Goal: Find specific page/section: Find specific page/section

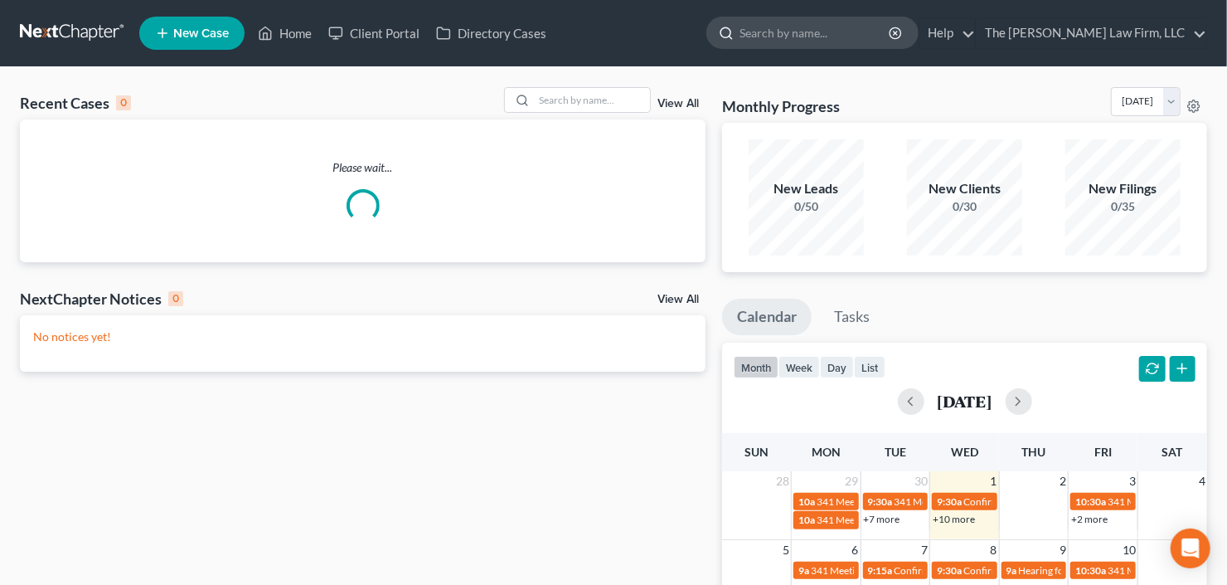
click at [834, 40] on input "search" at bounding box center [816, 32] width 152 height 31
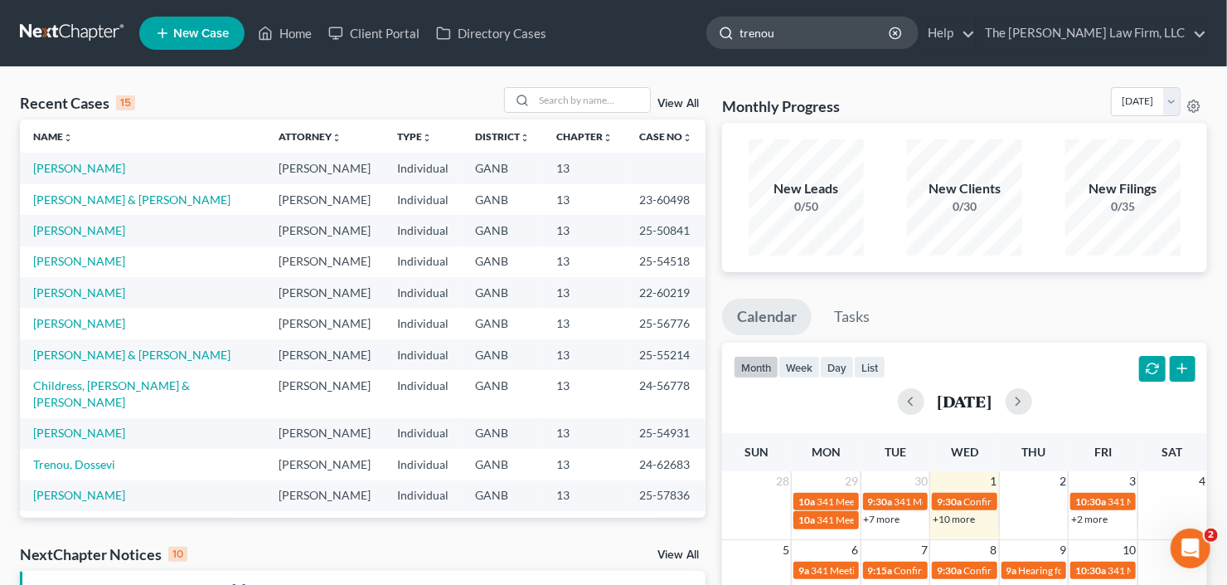
type input "trenou"
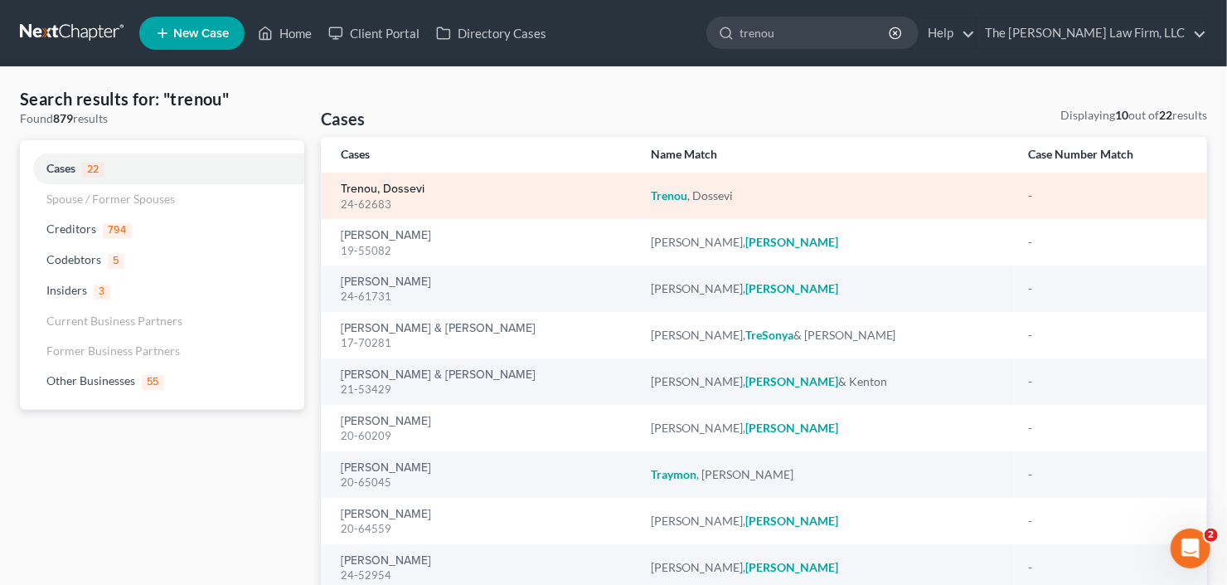
click at [366, 188] on link "Trenou, Dossevi" at bounding box center [383, 189] width 84 height 12
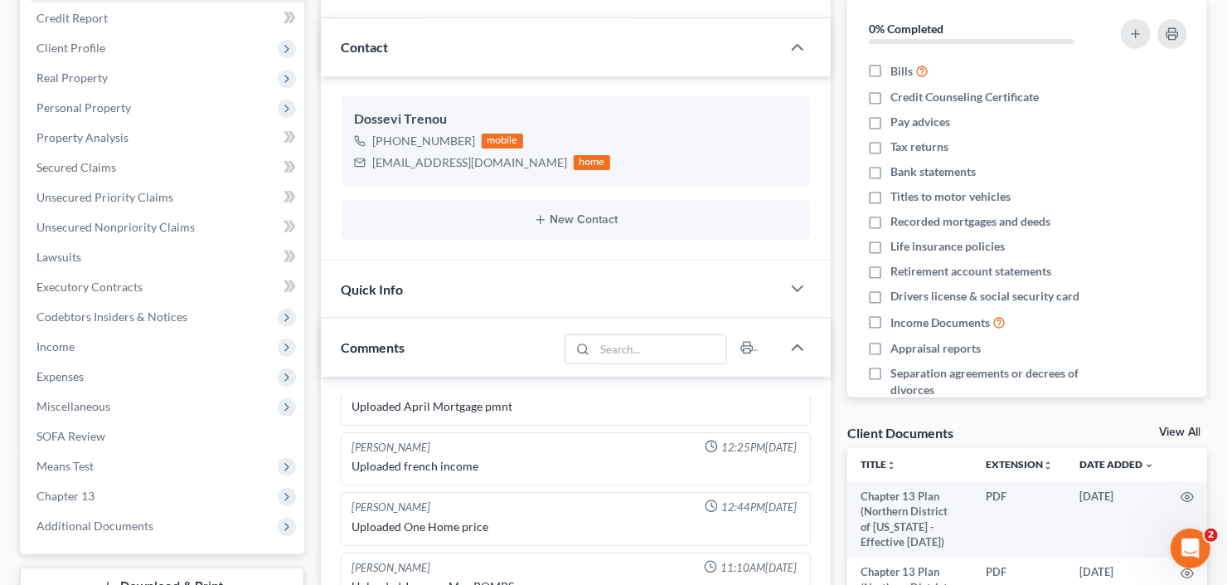
scroll to position [464, 0]
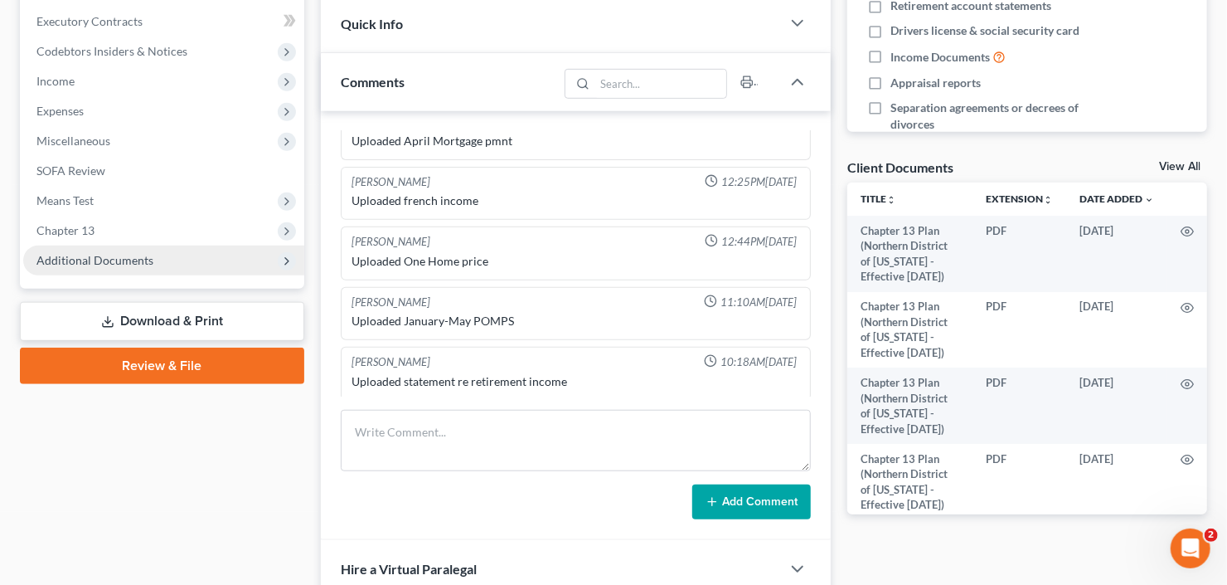
click at [83, 257] on span "Additional Documents" at bounding box center [94, 260] width 117 height 14
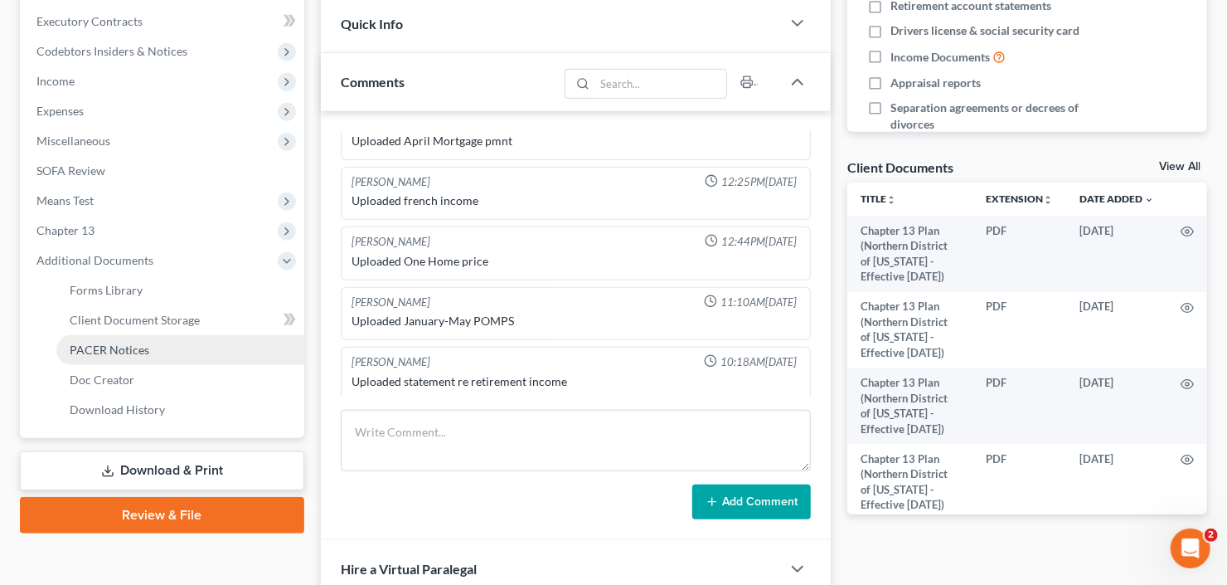
click at [98, 352] on span "PACER Notices" at bounding box center [110, 349] width 80 height 14
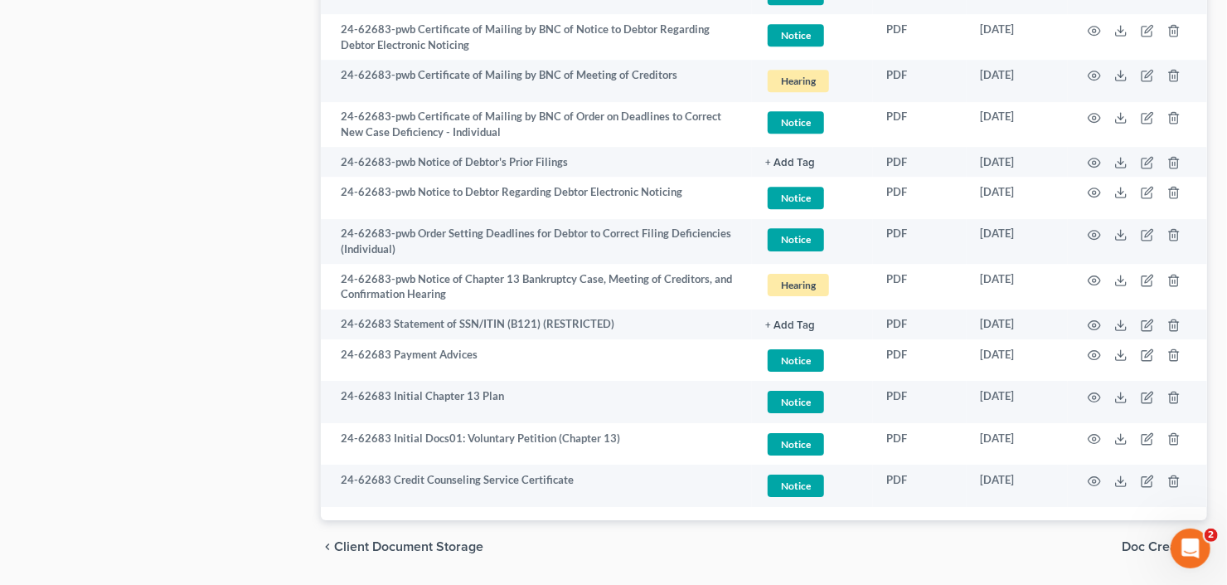
scroll to position [2566, 0]
